Goal: Navigation & Orientation: Find specific page/section

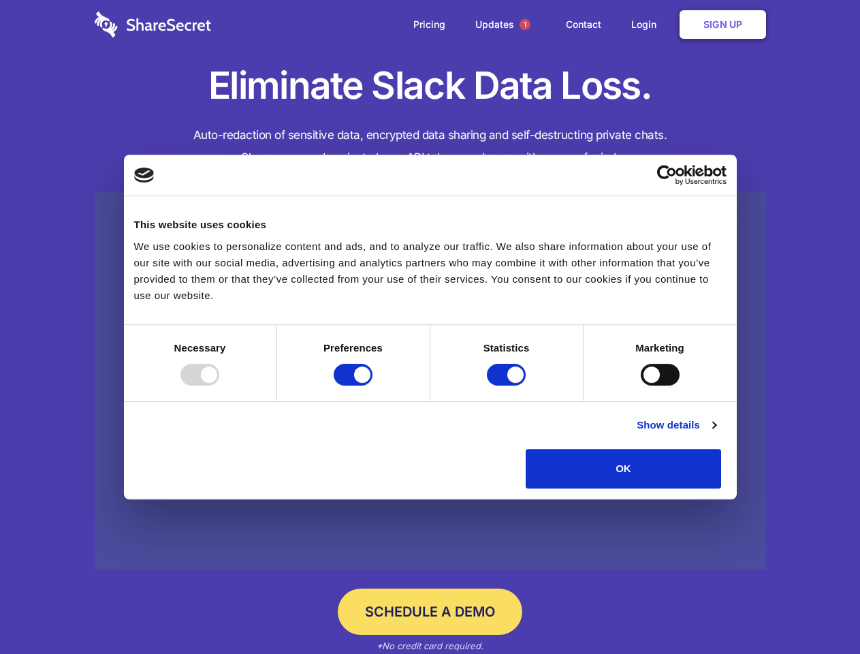
click at [219, 385] on div at bounding box center [199, 375] width 39 height 22
click at [373, 385] on input "Preferences" at bounding box center [353, 375] width 39 height 22
checkbox input "false"
click at [508, 385] on input "Statistics" at bounding box center [506, 375] width 39 height 22
checkbox input "false"
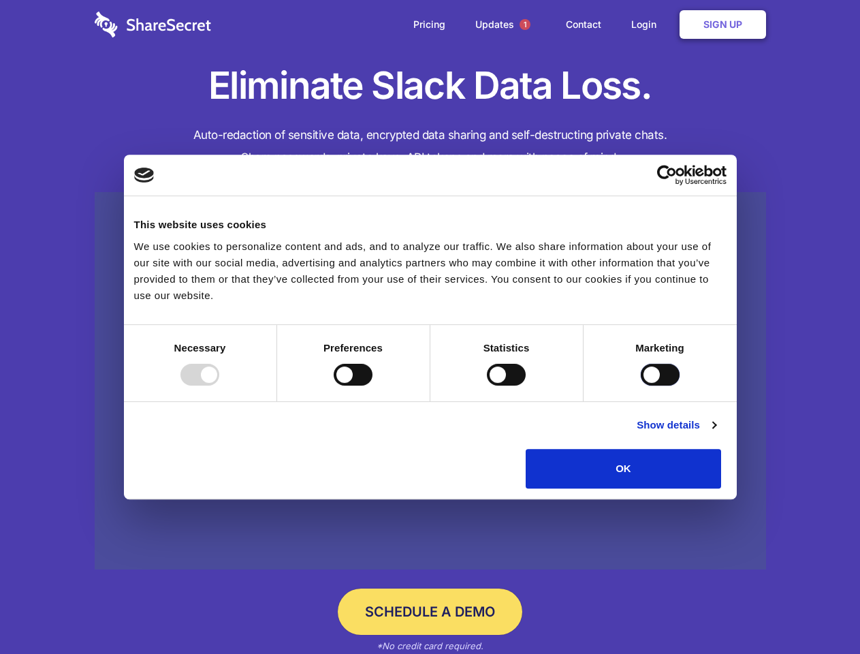
click at [641, 385] on input "Marketing" at bounding box center [660, 375] width 39 height 22
checkbox input "true"
click at [716, 433] on link "Show details" at bounding box center [676, 425] width 79 height 16
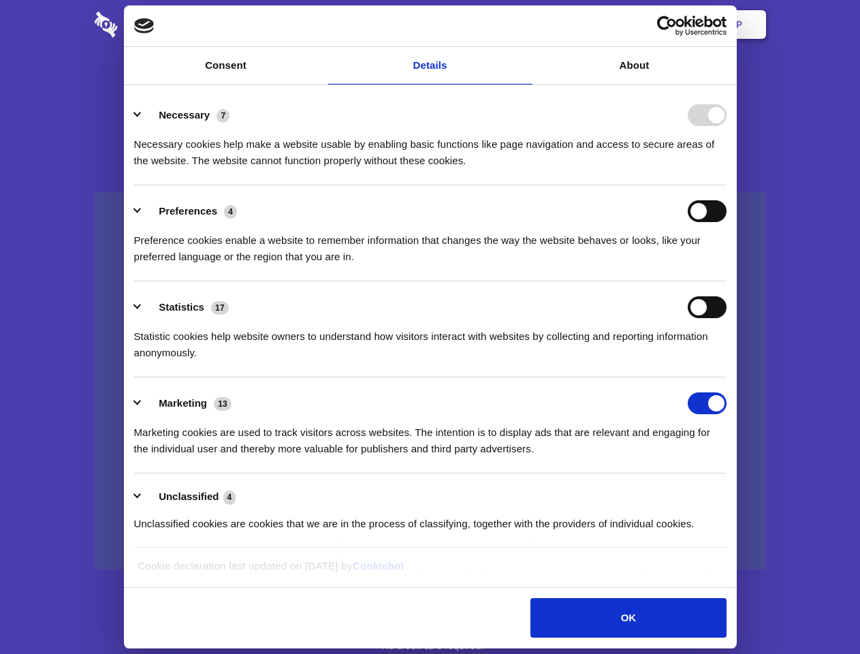
click at [727, 265] on div "Preferences 4 Preference cookies enable a website to remember information that …" at bounding box center [430, 232] width 593 height 65
click at [524, 25] on span "1" at bounding box center [525, 24] width 11 height 11
